Goal: Task Accomplishment & Management: Manage account settings

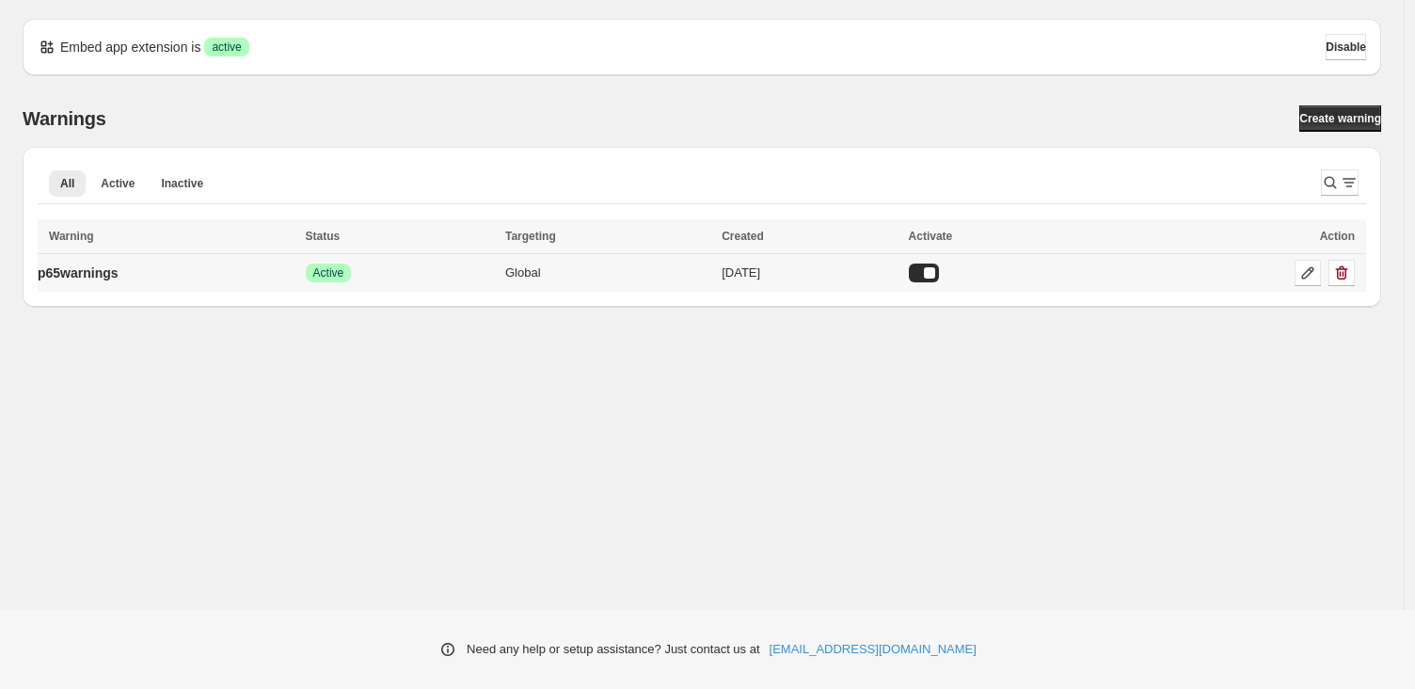
click at [172, 280] on td "p65warnings" at bounding box center [169, 273] width 263 height 39
click at [1316, 281] on icon at bounding box center [1308, 273] width 19 height 19
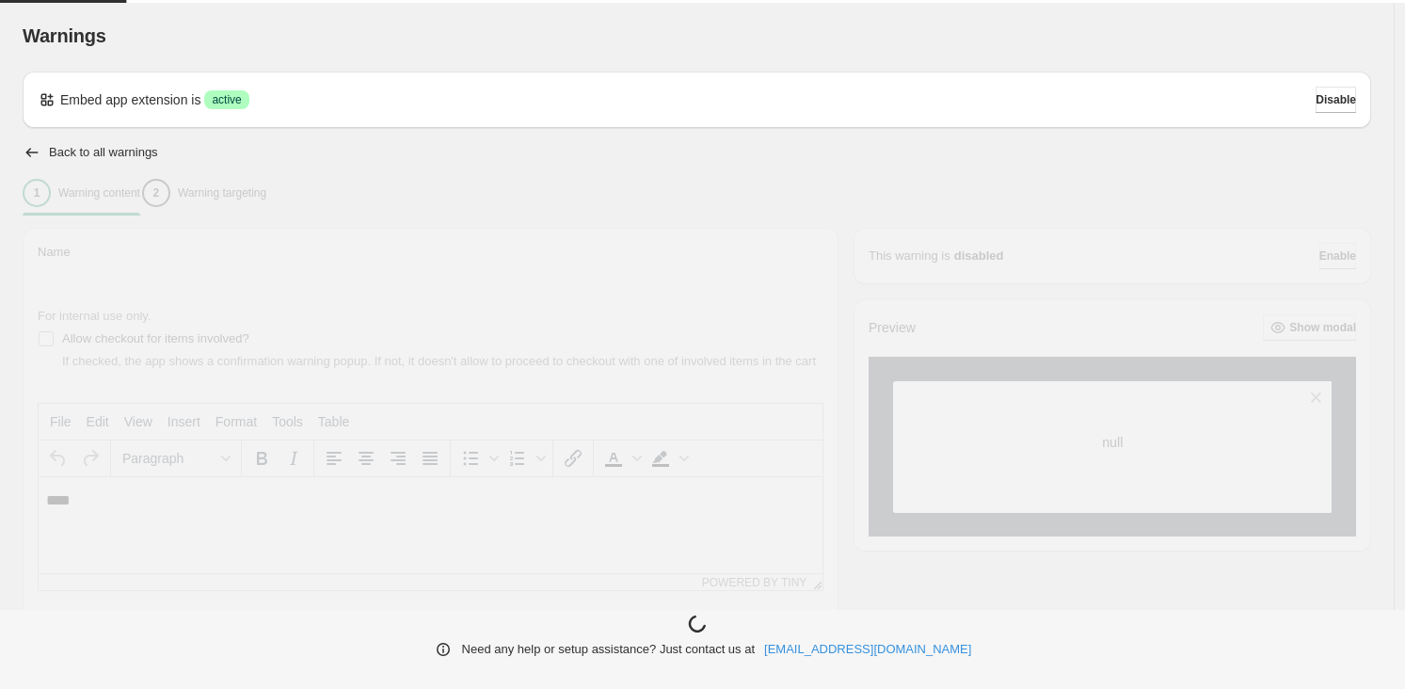
type input "**********"
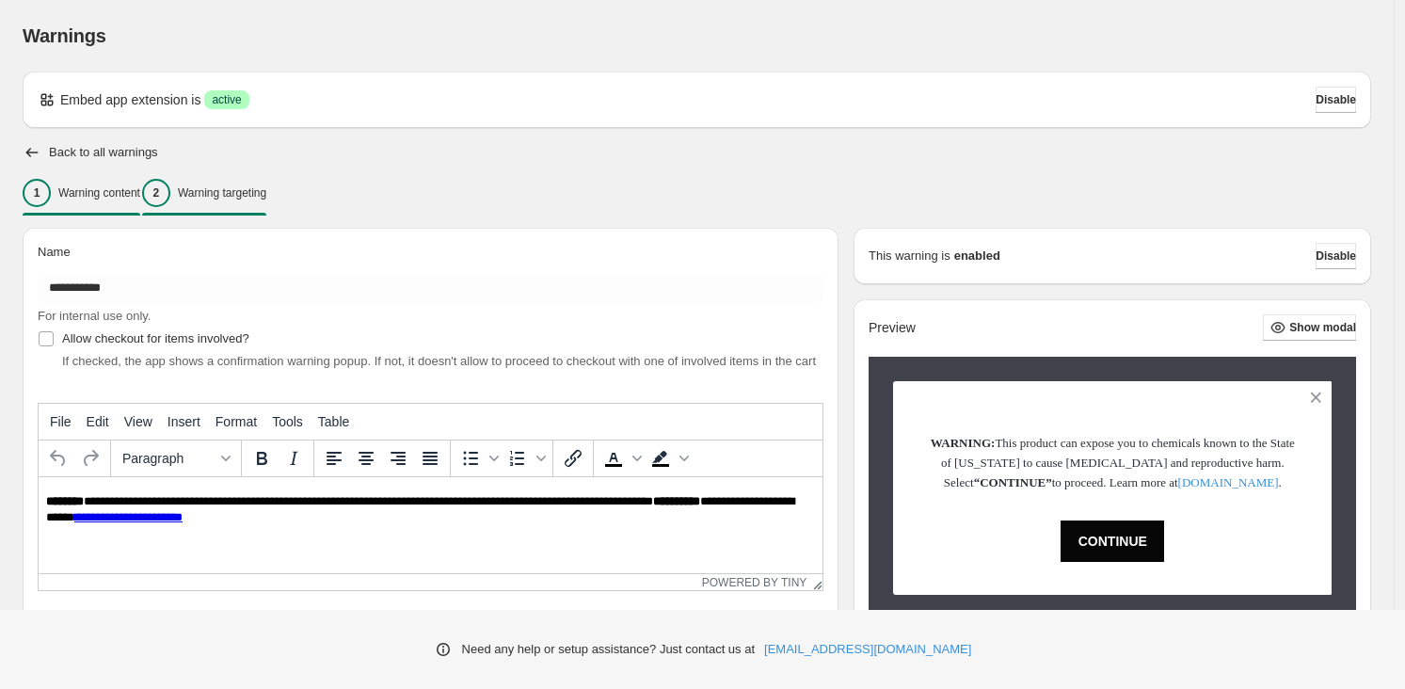
click at [266, 183] on button "2 Warning targeting" at bounding box center [204, 193] width 124 height 40
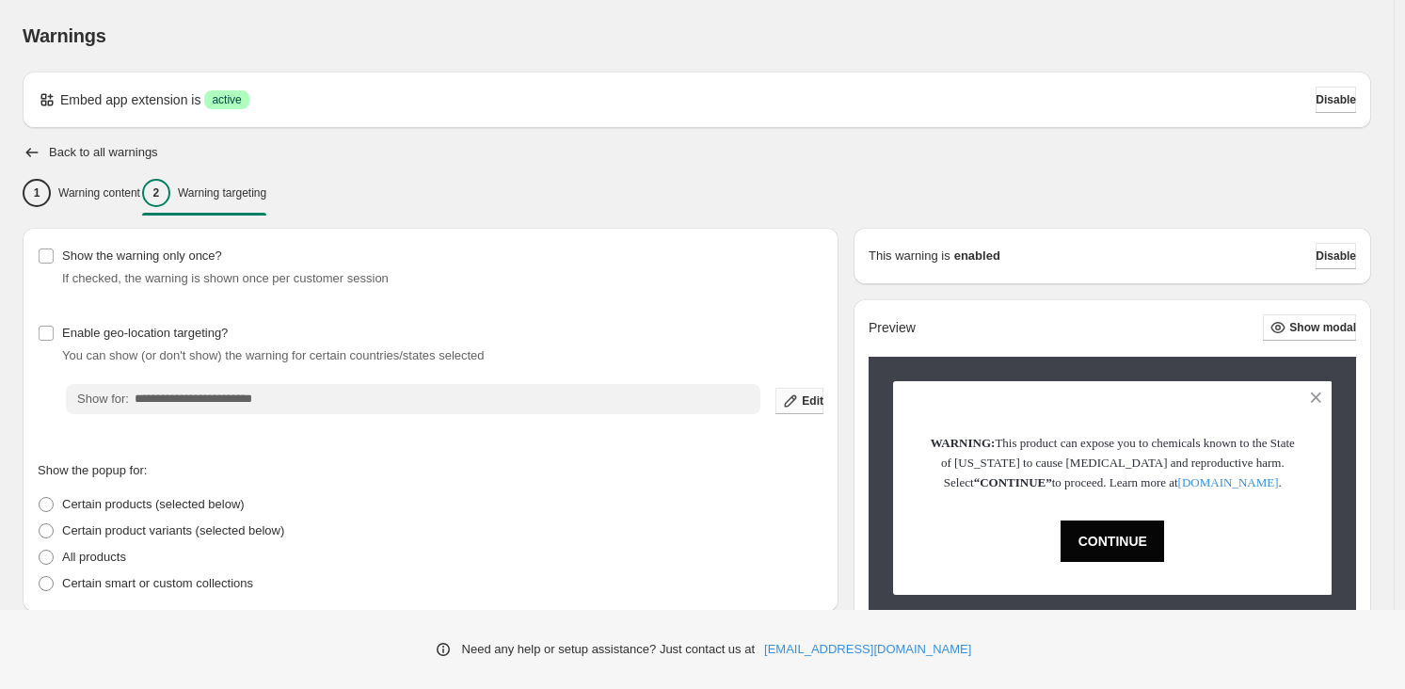
click at [811, 406] on span "Edit" at bounding box center [813, 400] width 22 height 15
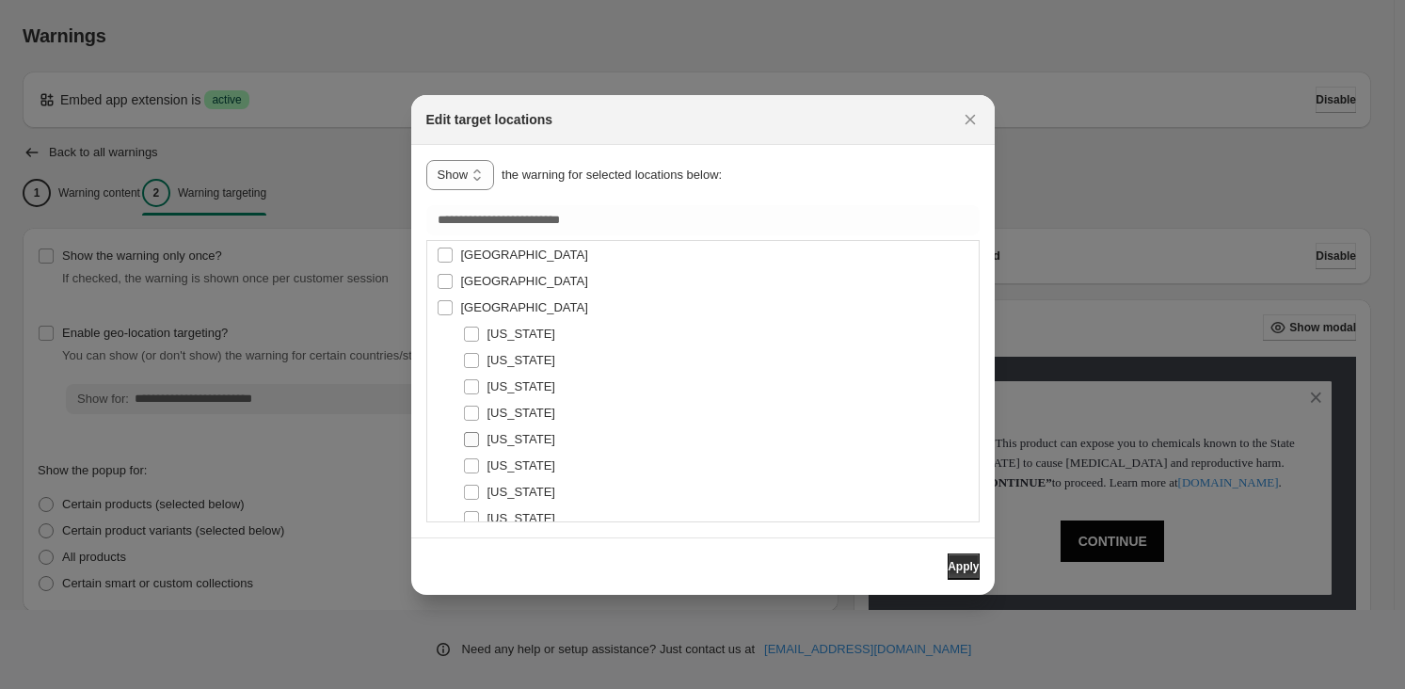
scroll to position [6235, 0]
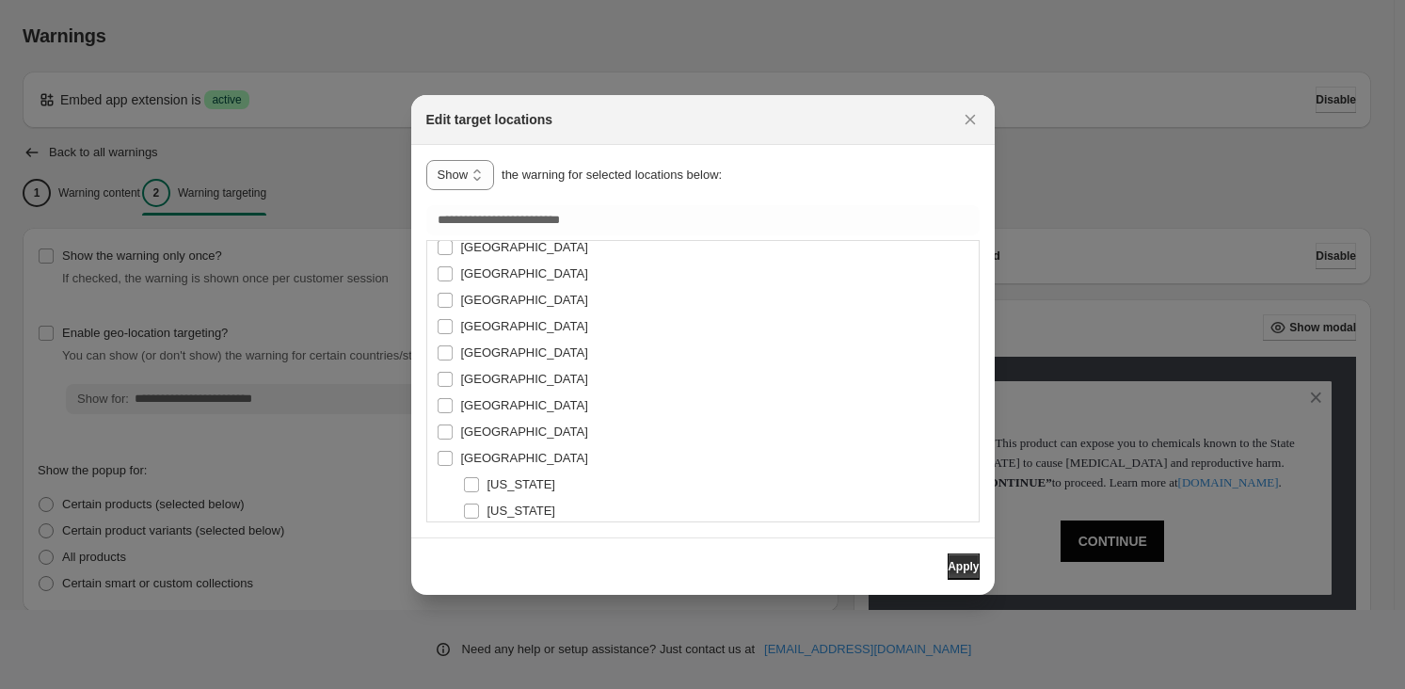
click at [435, 472] on div "[GEOGRAPHIC_DATA] [GEOGRAPHIC_DATA] [GEOGRAPHIC_DATA] [GEOGRAPHIC_DATA] [US_STA…" at bounding box center [702, 381] width 553 height 282
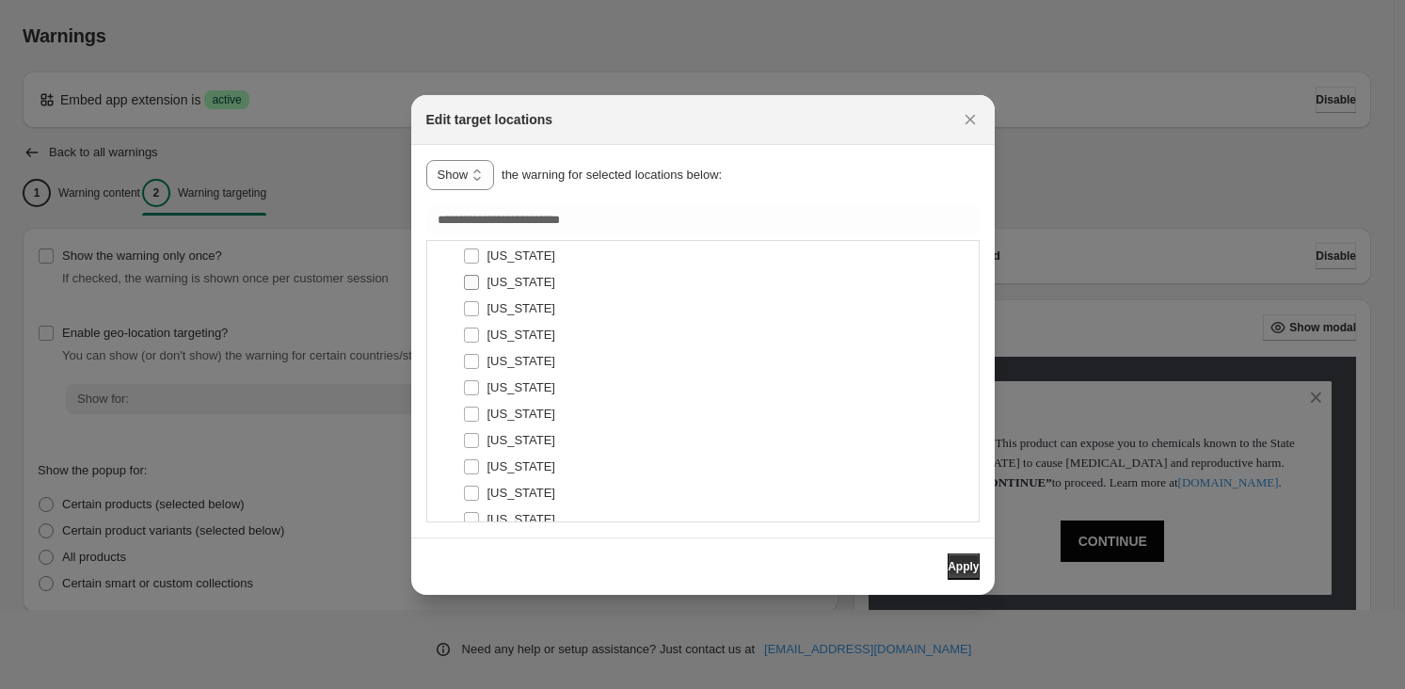
scroll to position [6565, 0]
click at [958, 569] on span "Apply" at bounding box center [963, 566] width 31 height 15
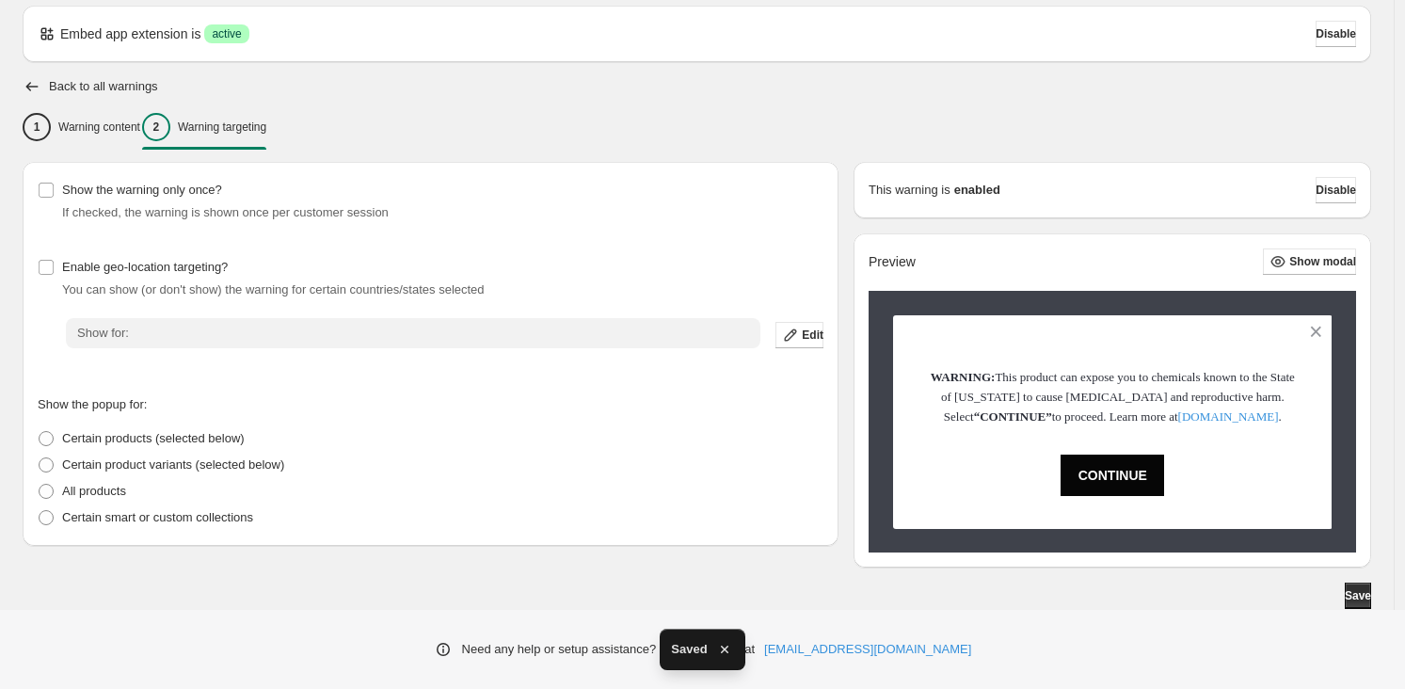
scroll to position [86, 0]
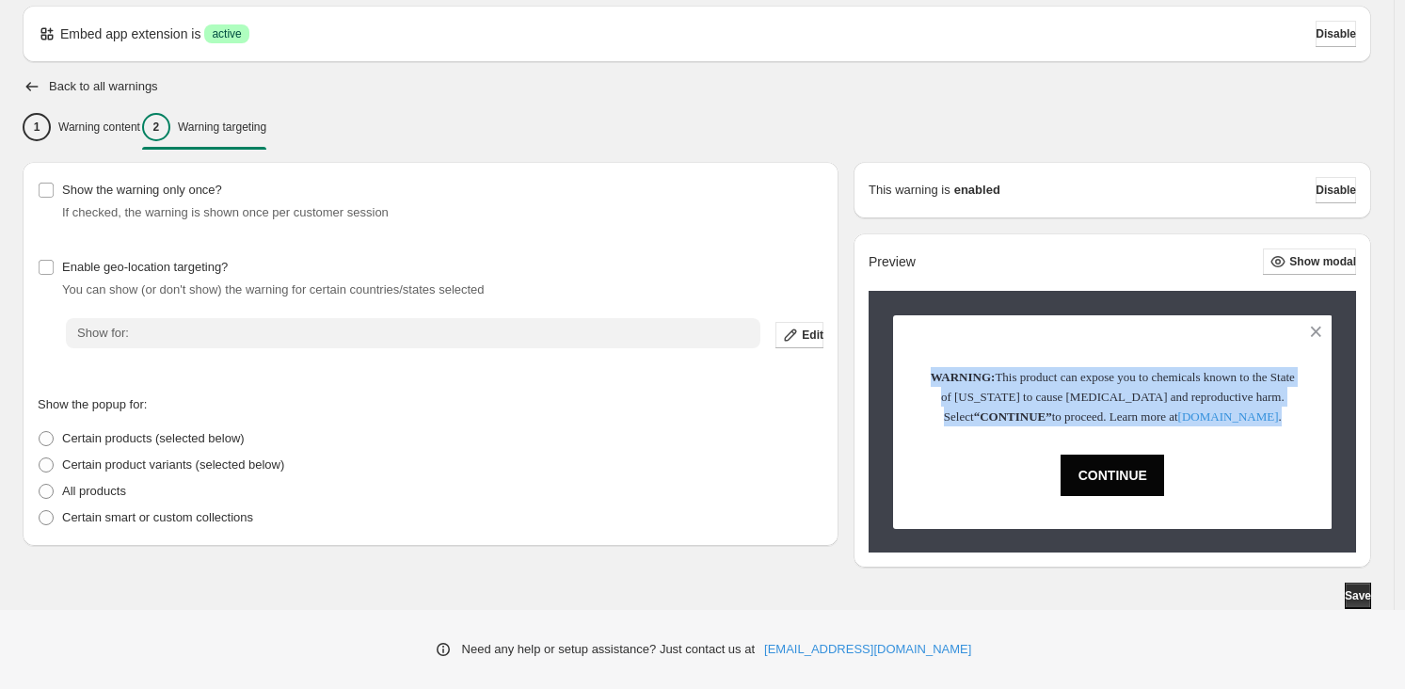
drag, startPoint x: 934, startPoint y: 351, endPoint x: 1310, endPoint y: 411, distance: 381.2
click at [1329, 411] on div "WARNING: This product can expose you to chemicals known to the State of [US_STA…" at bounding box center [1112, 422] width 439 height 214
copy p "WARNING: This product can expose you to chemicals known to the State of [US_STA…"
click at [1286, 248] on button "Show modal" at bounding box center [1309, 261] width 93 height 26
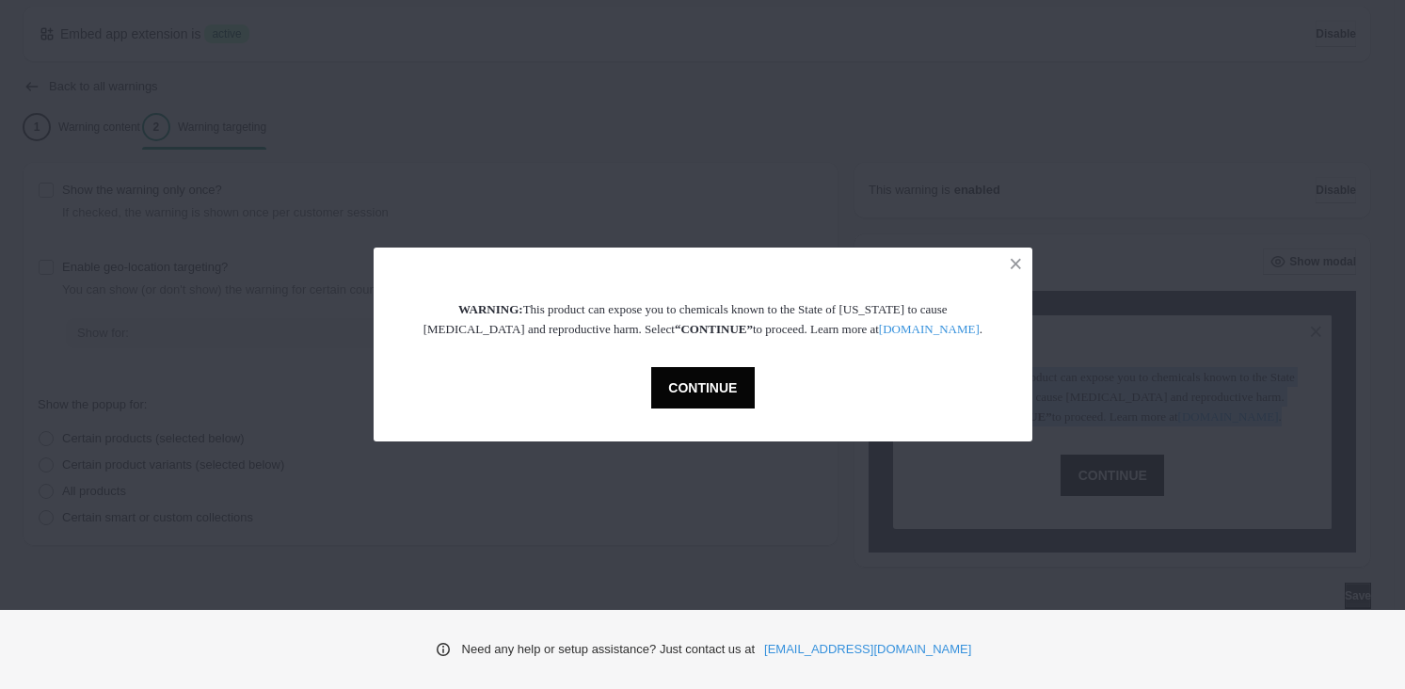
click at [719, 383] on button "CONTINUE" at bounding box center [703, 387] width 104 height 41
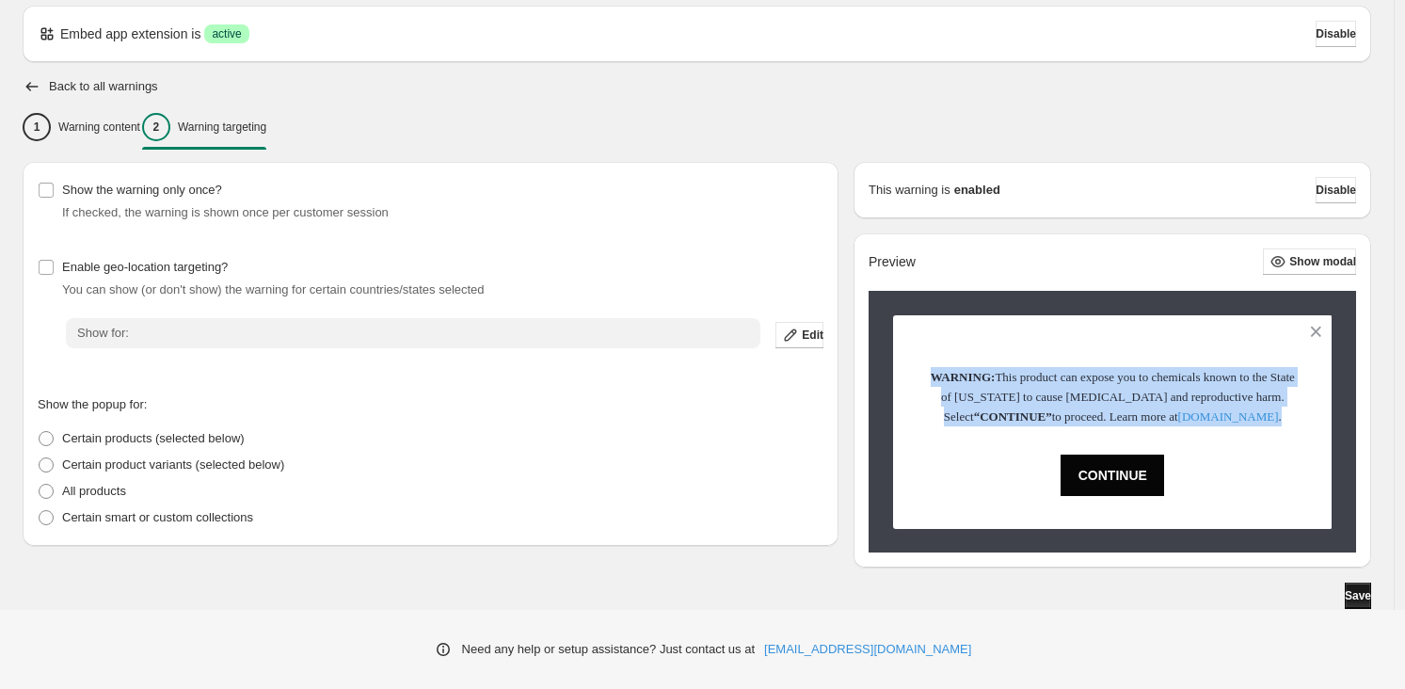
click at [1357, 593] on span "Save" at bounding box center [1358, 595] width 26 height 15
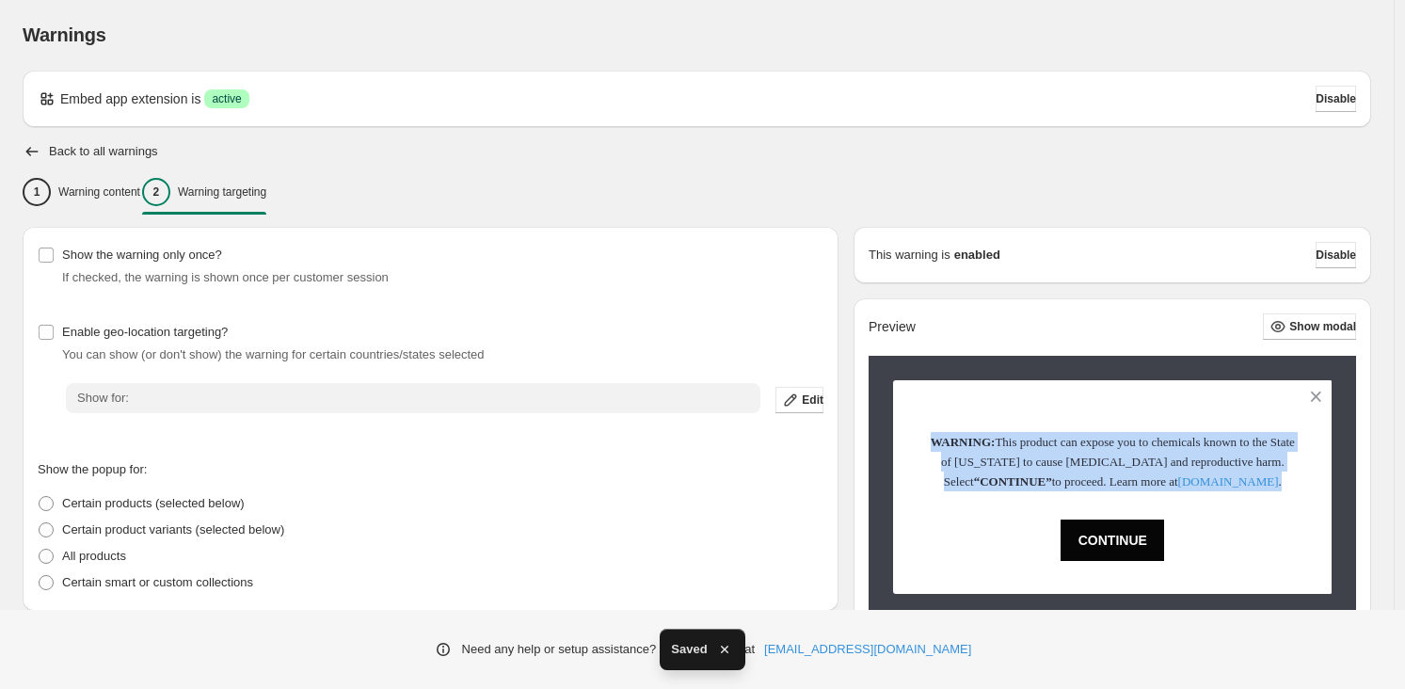
scroll to position [0, 0]
